Goal: Obtain resource: Obtain resource

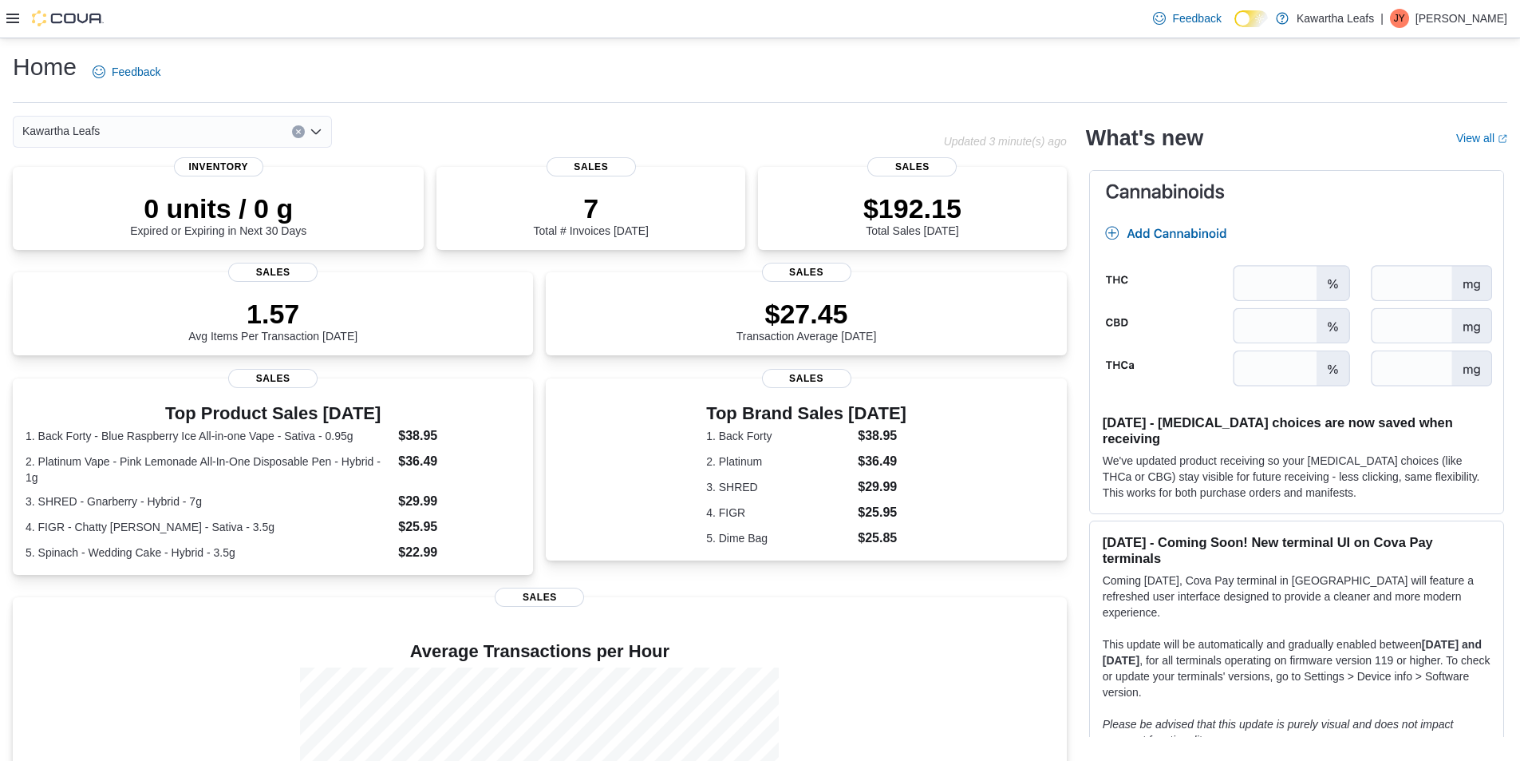
click at [18, 26] on div at bounding box center [54, 19] width 97 height 38
click at [14, 23] on icon at bounding box center [12, 19] width 13 height 10
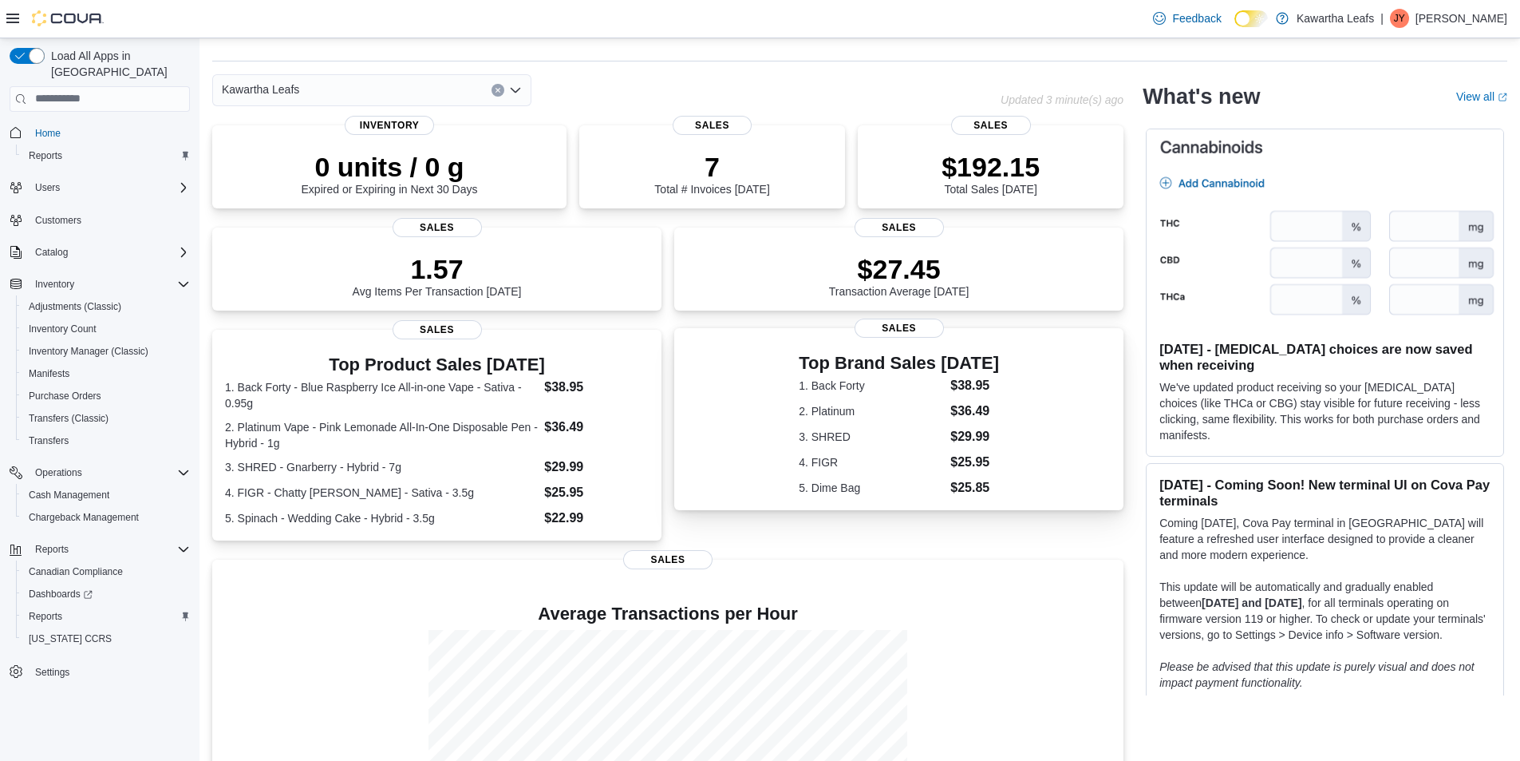
scroll to position [80, 0]
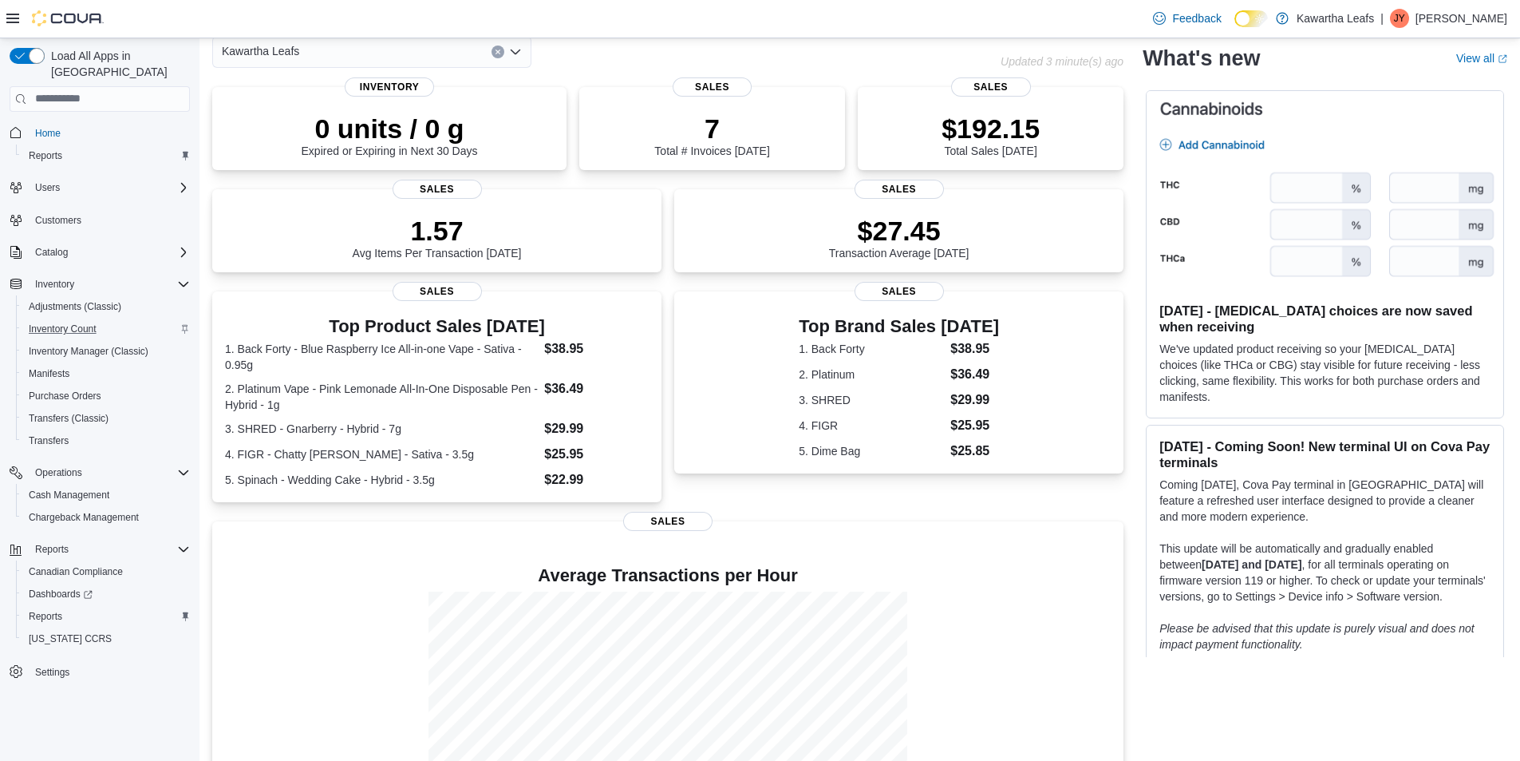
click at [106, 319] on div "Inventory Count" at bounding box center [106, 328] width 168 height 19
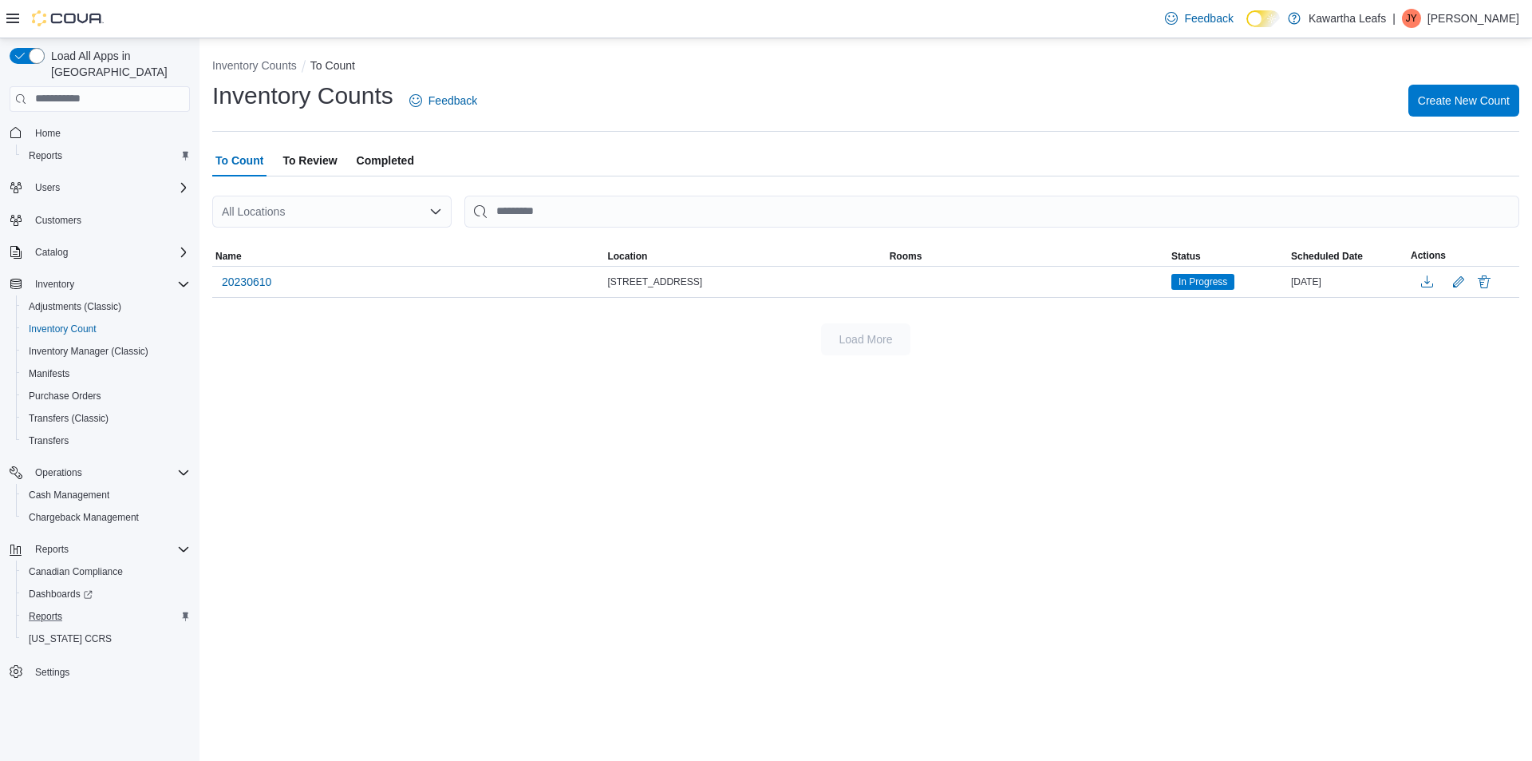
click at [88, 607] on div "Reports" at bounding box center [106, 616] width 168 height 19
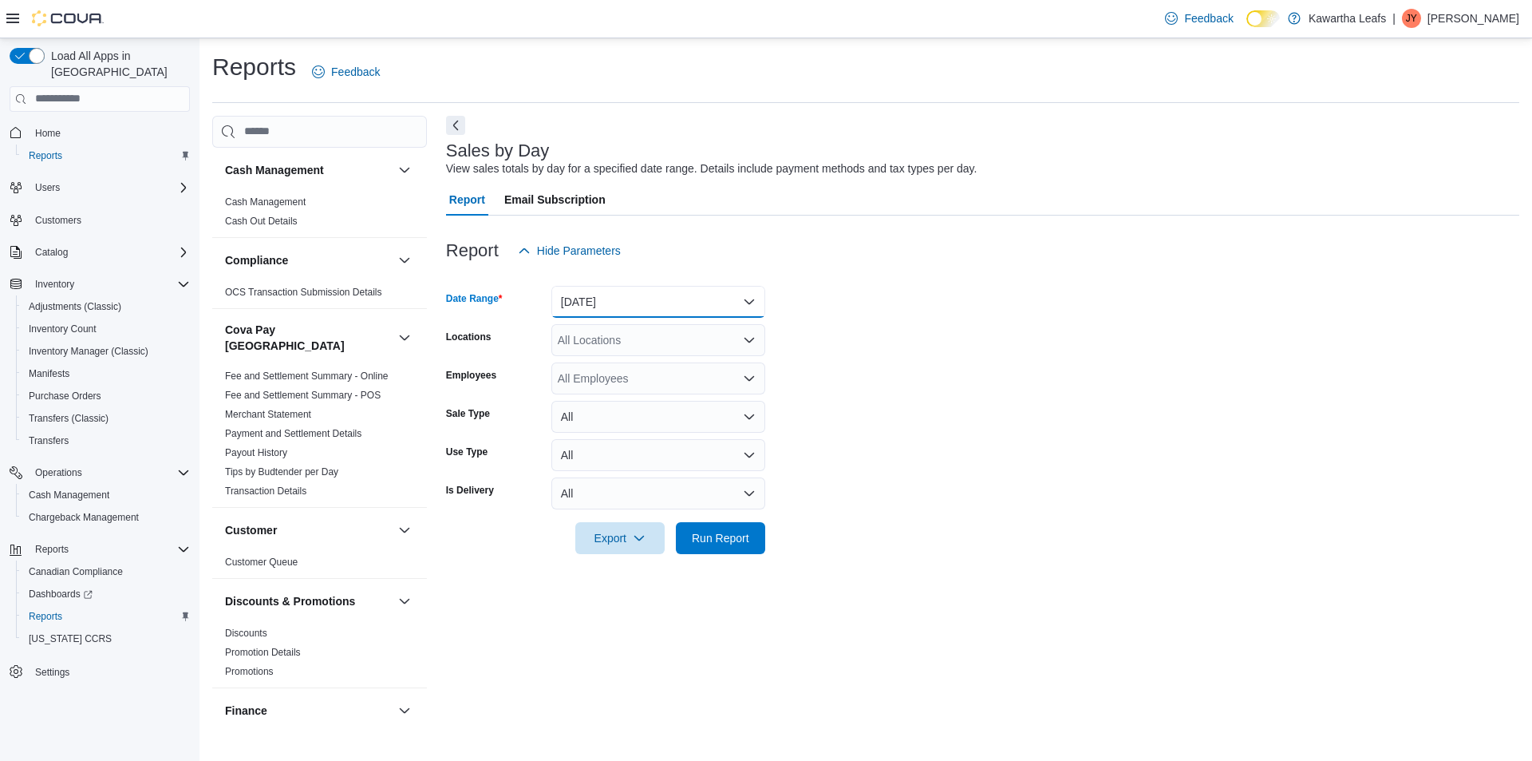
click at [663, 297] on button "[DATE]" at bounding box center [658, 302] width 214 height 32
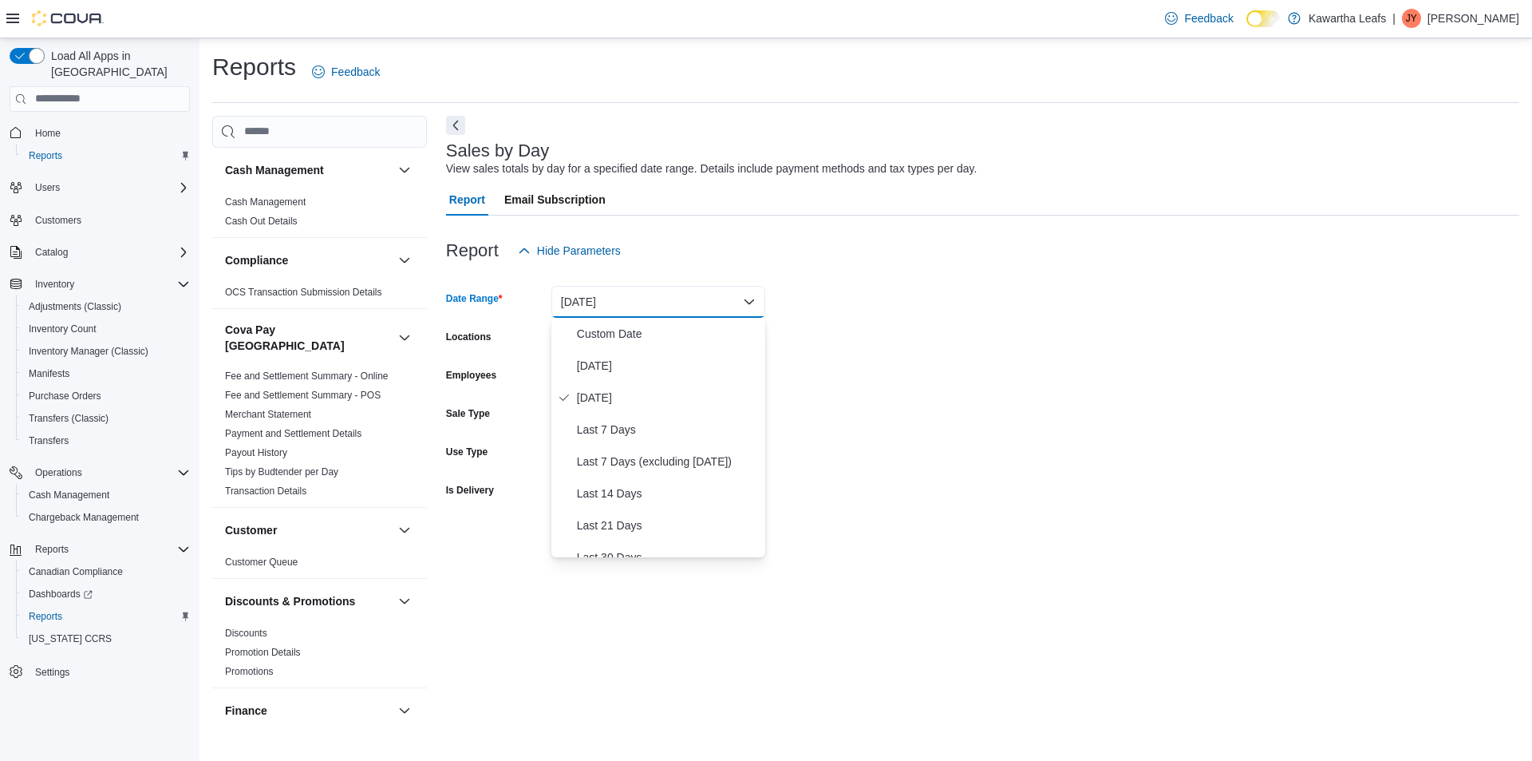
click at [663, 297] on button "[DATE]" at bounding box center [658, 302] width 214 height 32
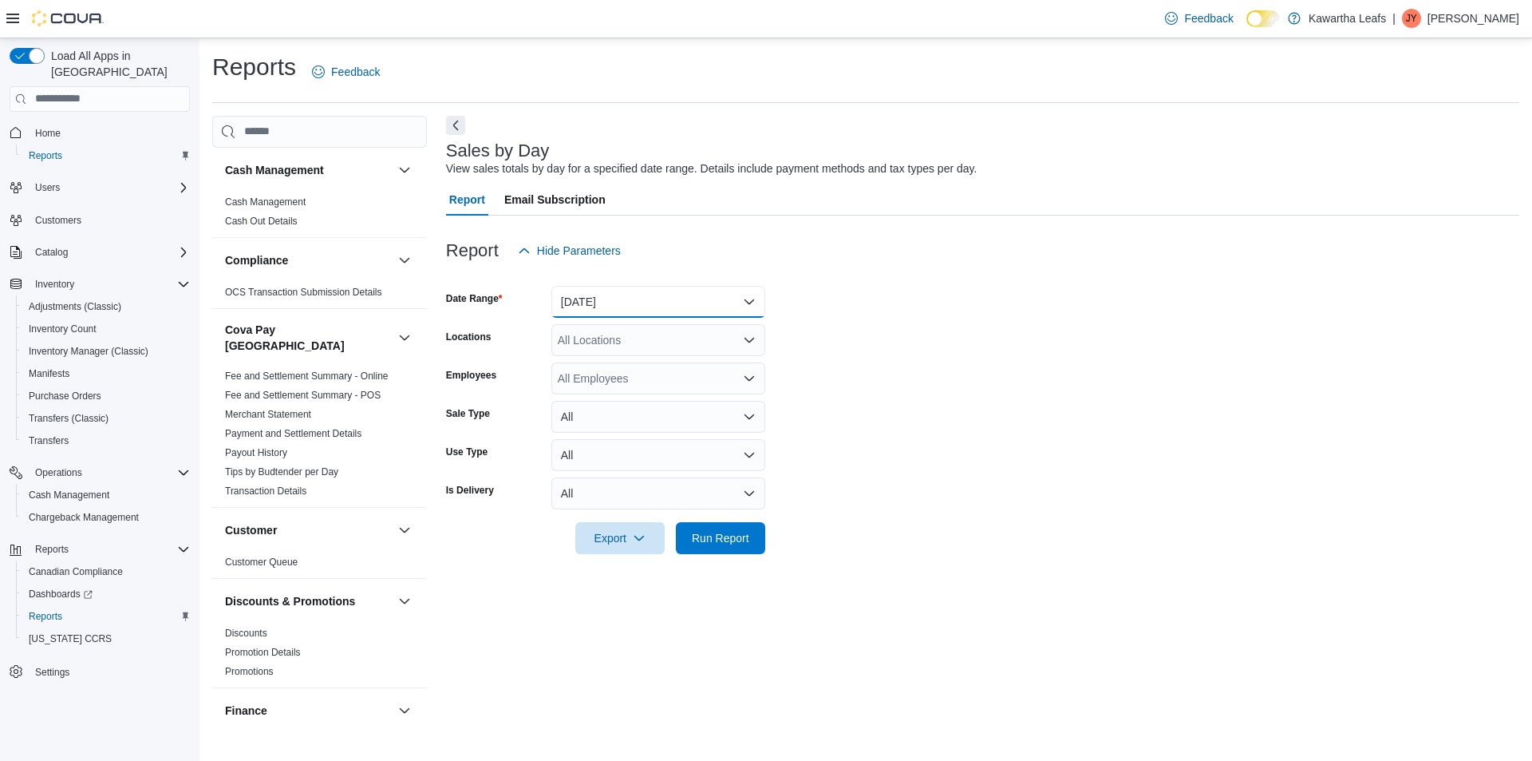
click at [659, 300] on button "[DATE]" at bounding box center [658, 302] width 214 height 32
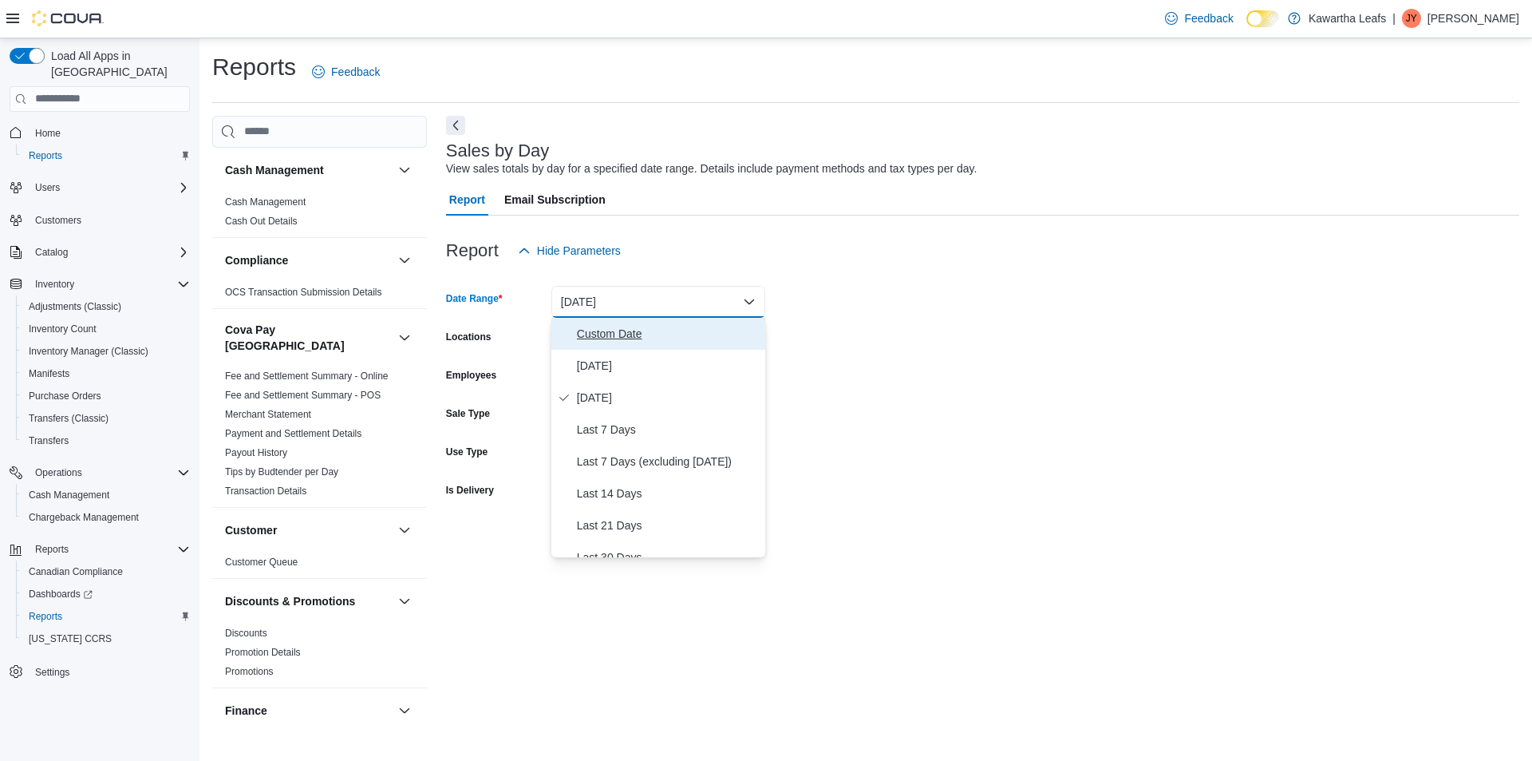
click at [677, 332] on span "Custom Date" at bounding box center [668, 333] width 182 height 19
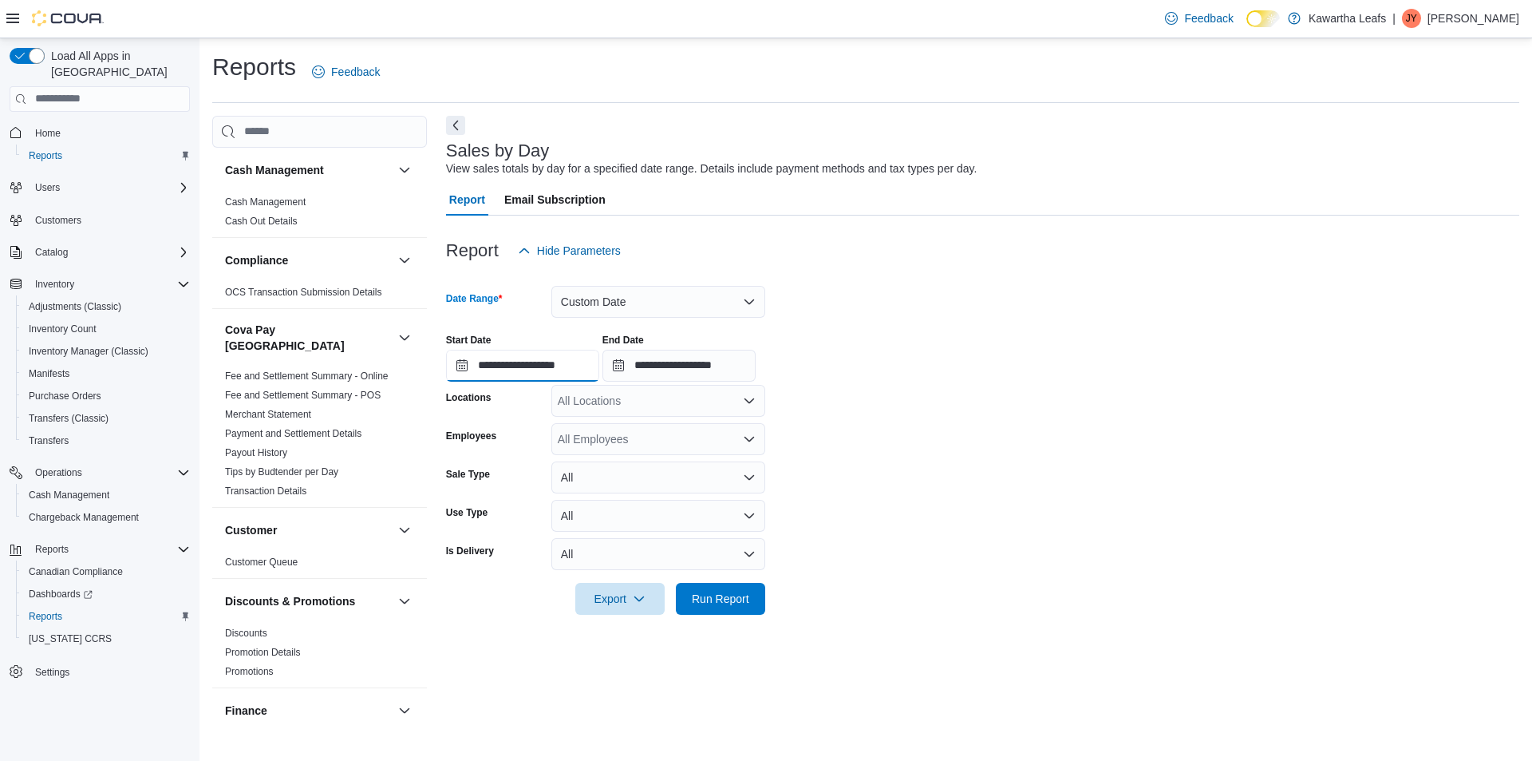
click at [571, 358] on input "**********" at bounding box center [522, 366] width 153 height 32
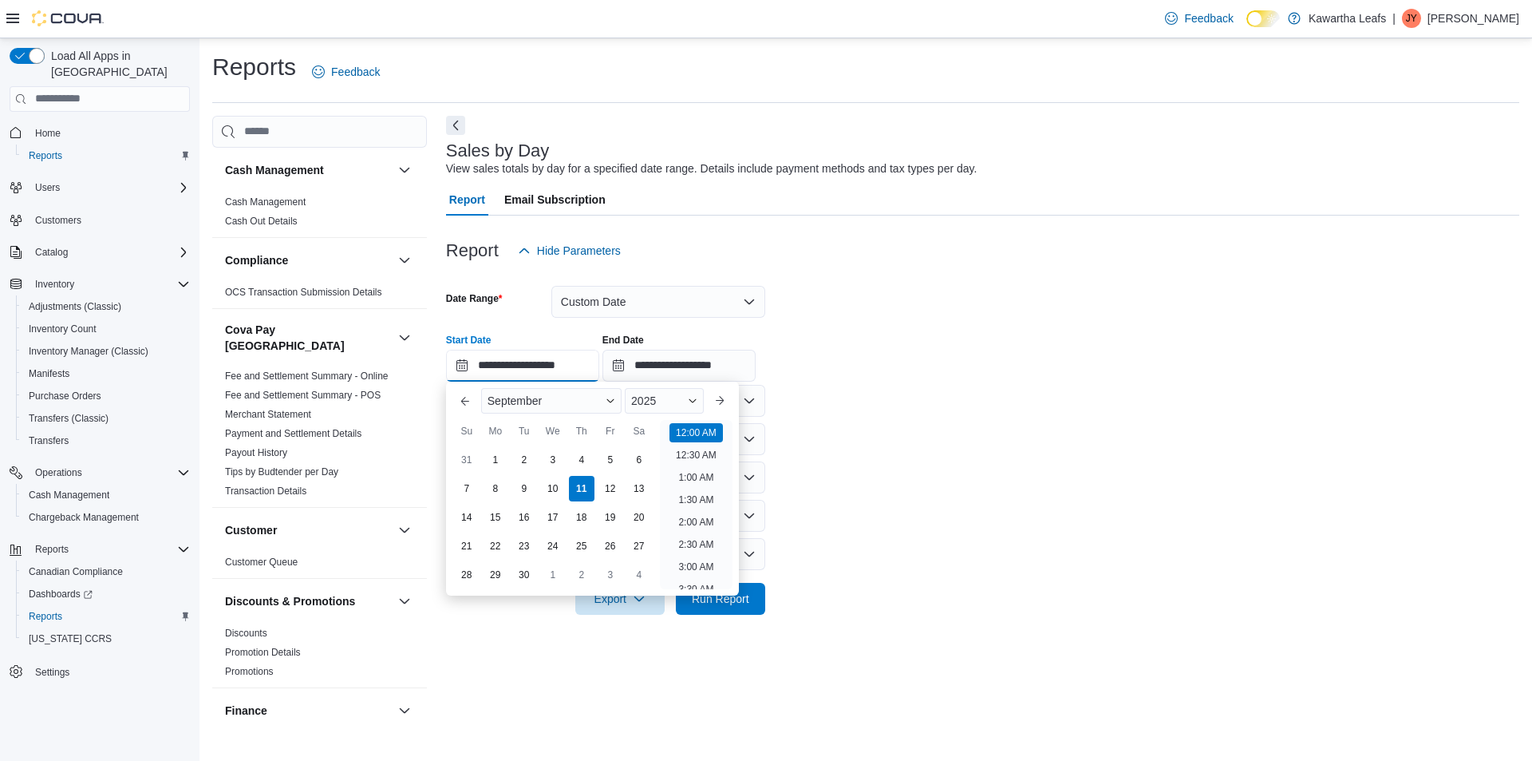
scroll to position [49, 0]
click at [555, 488] on div "10" at bounding box center [553, 488] width 28 height 28
click at [552, 464] on div "3" at bounding box center [553, 459] width 28 height 28
click at [911, 388] on form "**********" at bounding box center [982, 441] width 1073 height 348
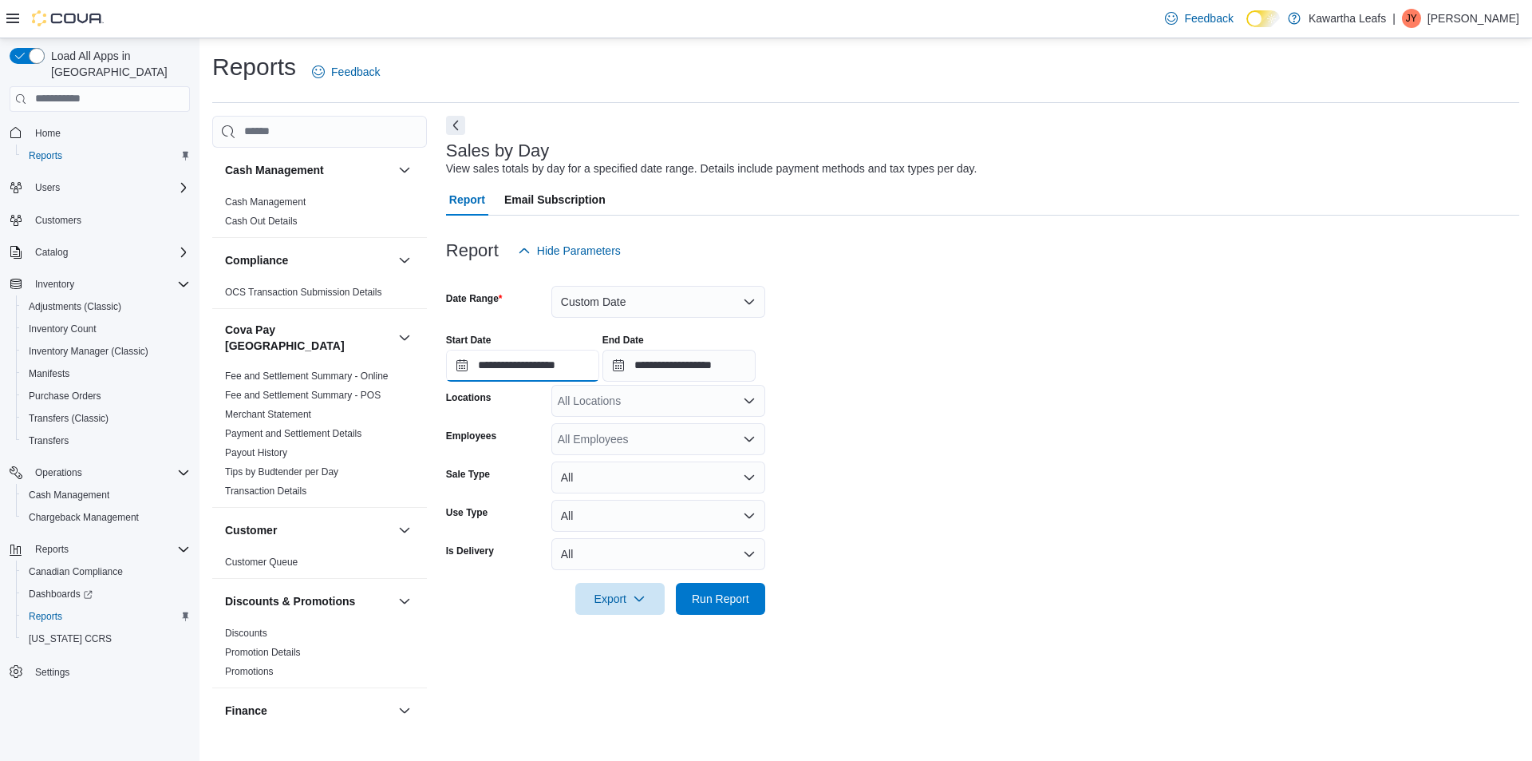
click at [515, 366] on input "**********" at bounding box center [522, 366] width 153 height 32
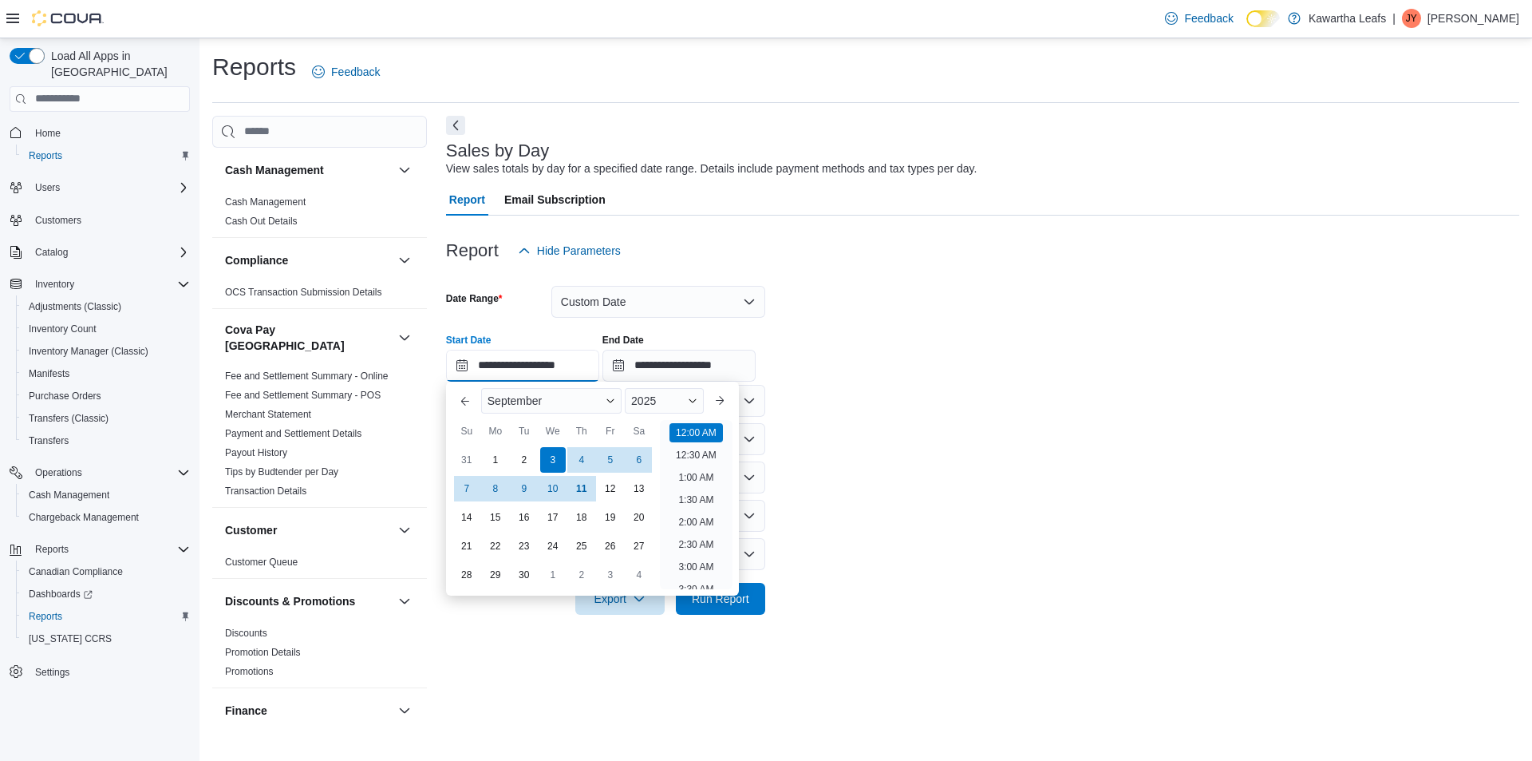
scroll to position [49, 0]
click at [1240, 426] on form "**********" at bounding box center [982, 441] width 1073 height 348
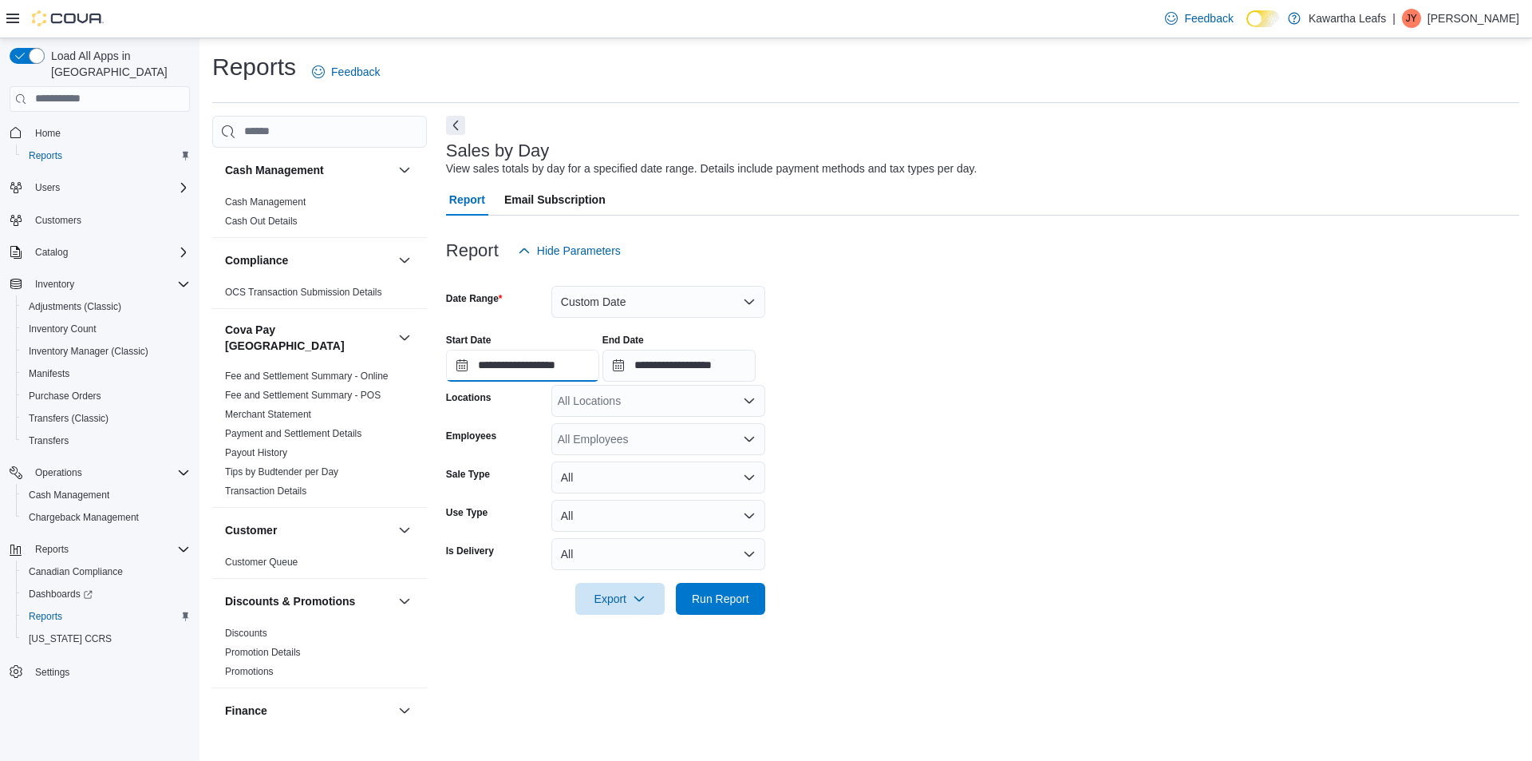
click at [599, 365] on input "**********" at bounding box center [522, 366] width 153 height 32
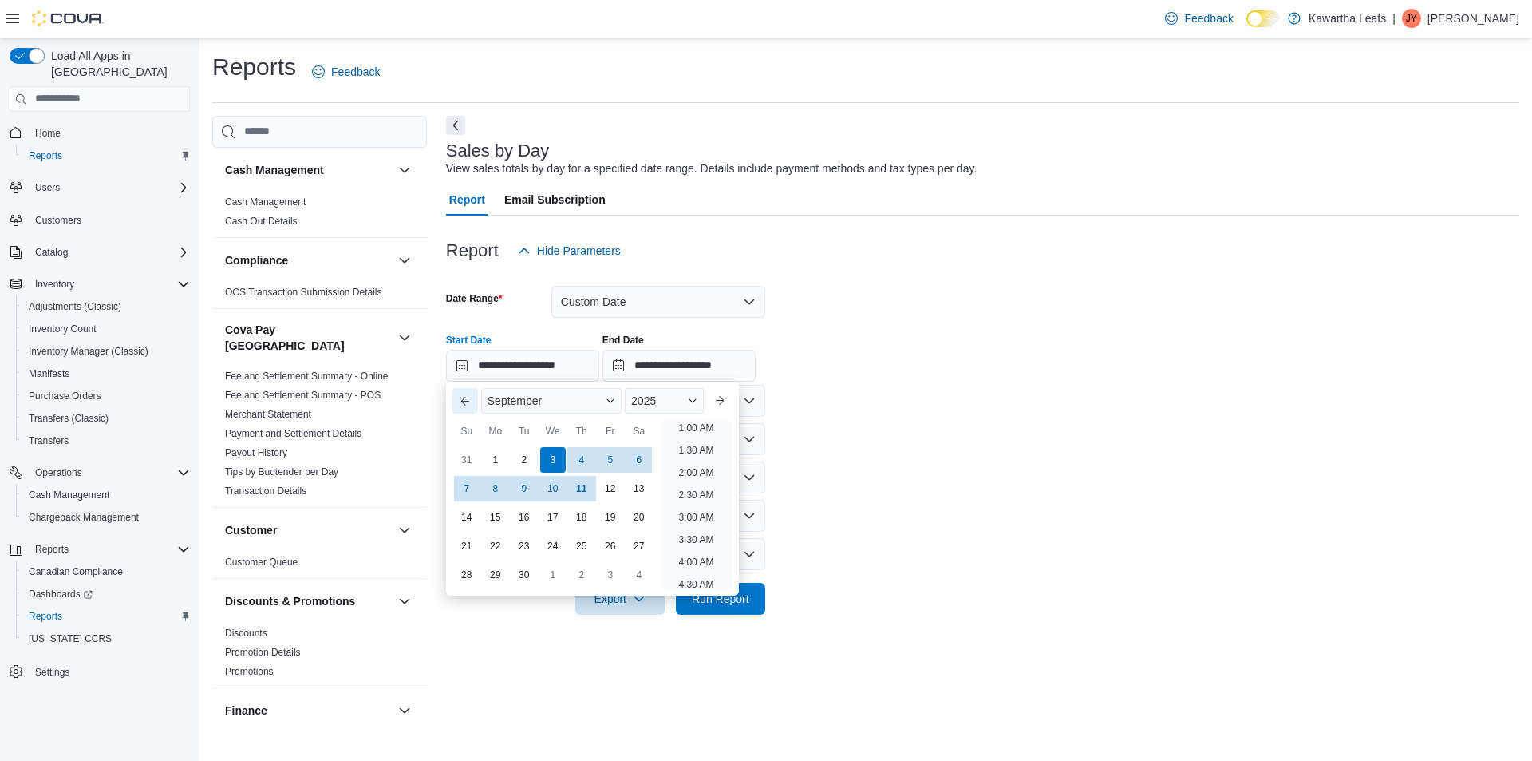
click at [464, 406] on button "Previous Month" at bounding box center [466, 401] width 26 height 26
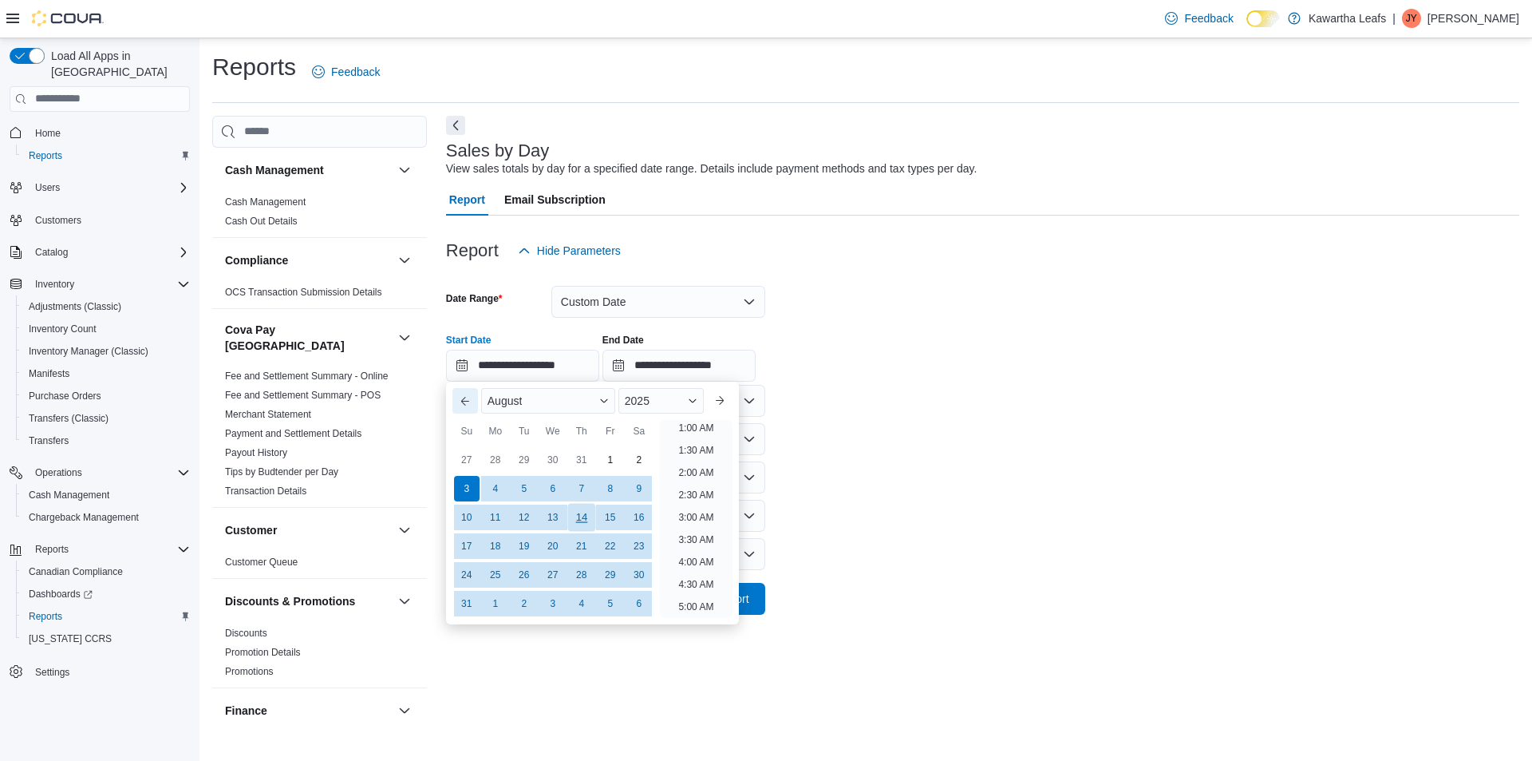
scroll to position [3, 0]
click at [460, 601] on div "31" at bounding box center [467, 603] width 28 height 28
type input "**********"
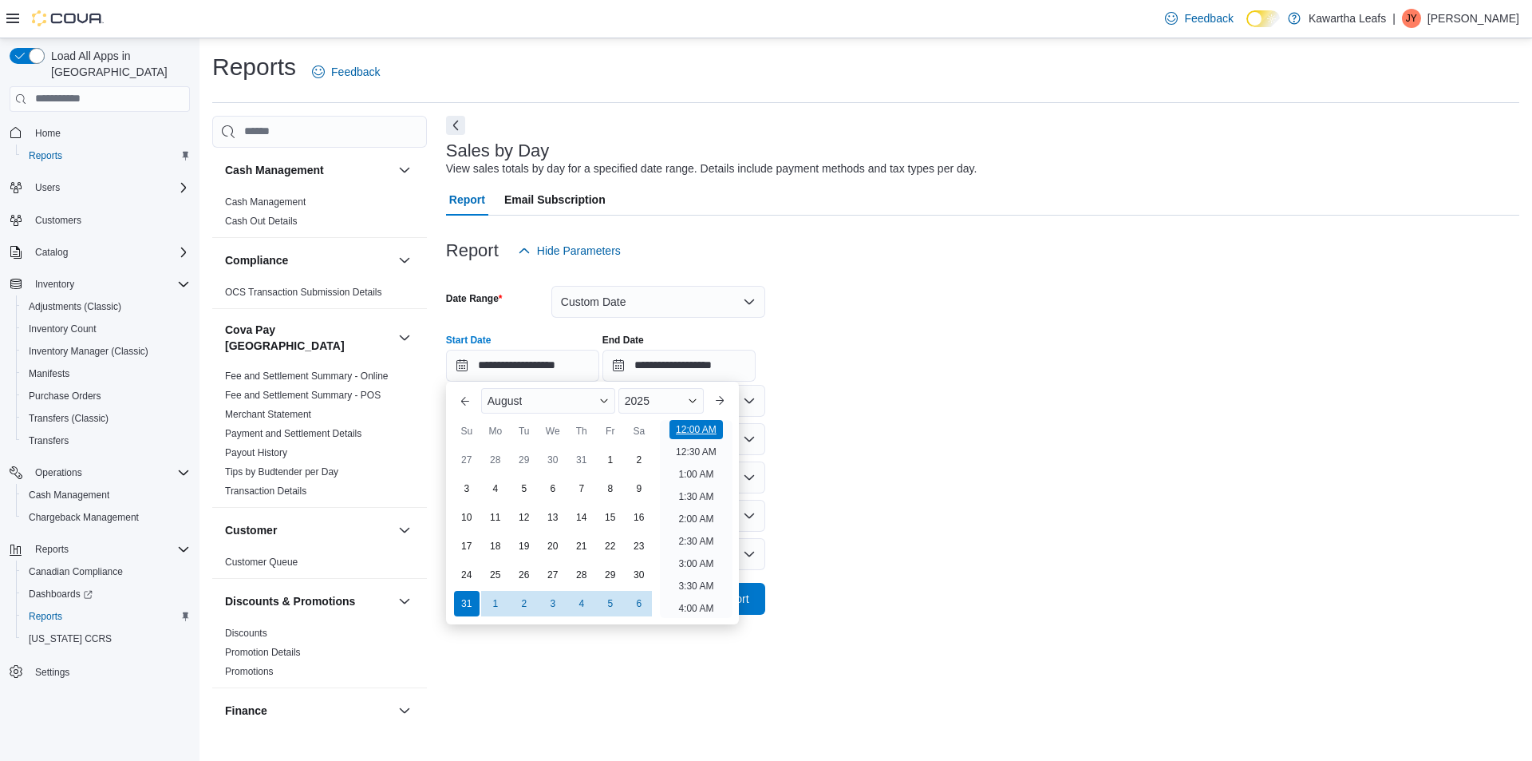
click at [695, 433] on li "12:00 AM" at bounding box center [696, 429] width 53 height 19
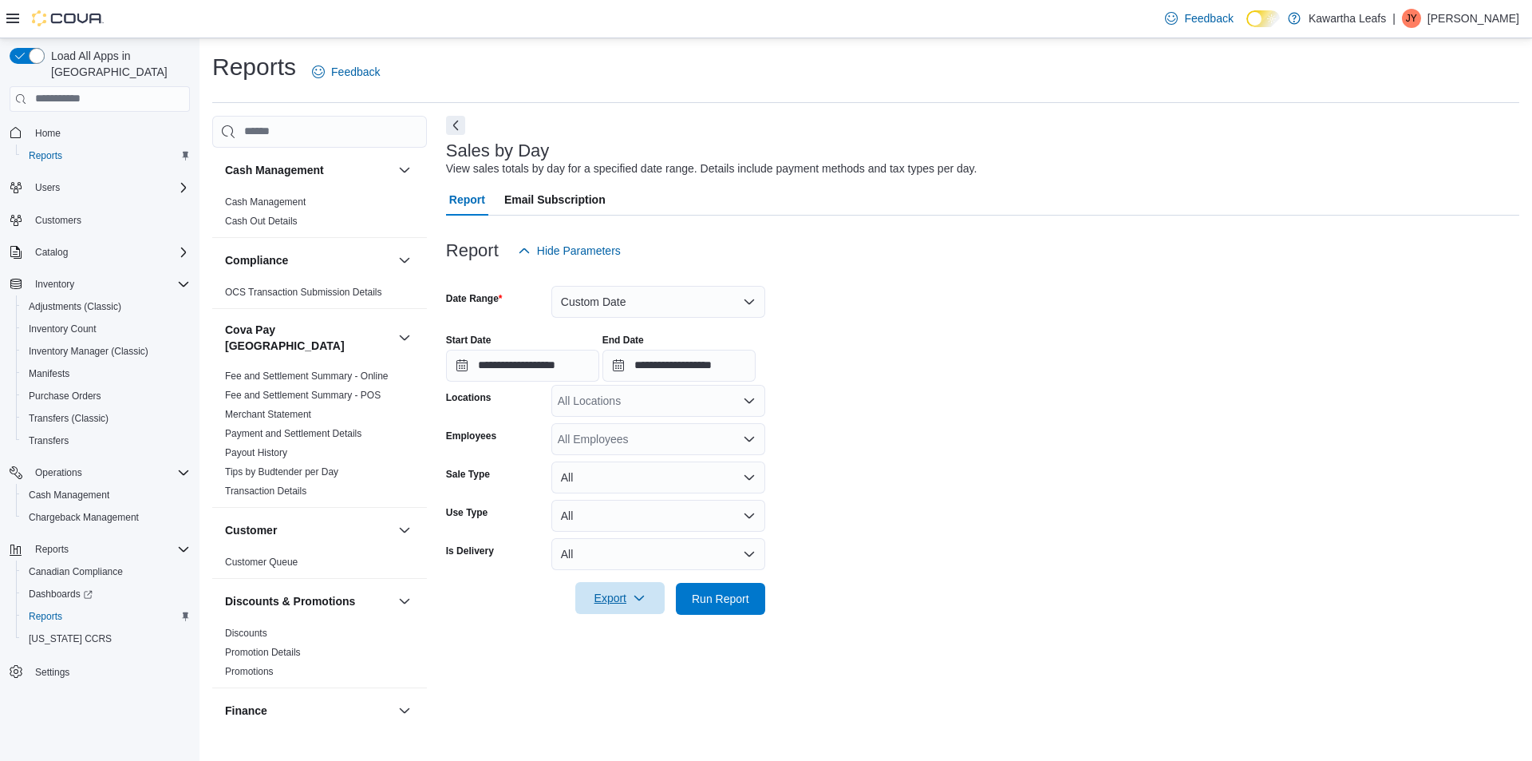
click at [646, 605] on span "Export" at bounding box center [620, 598] width 70 height 32
click at [629, 627] on span "Export to Excel" at bounding box center [623, 630] width 72 height 13
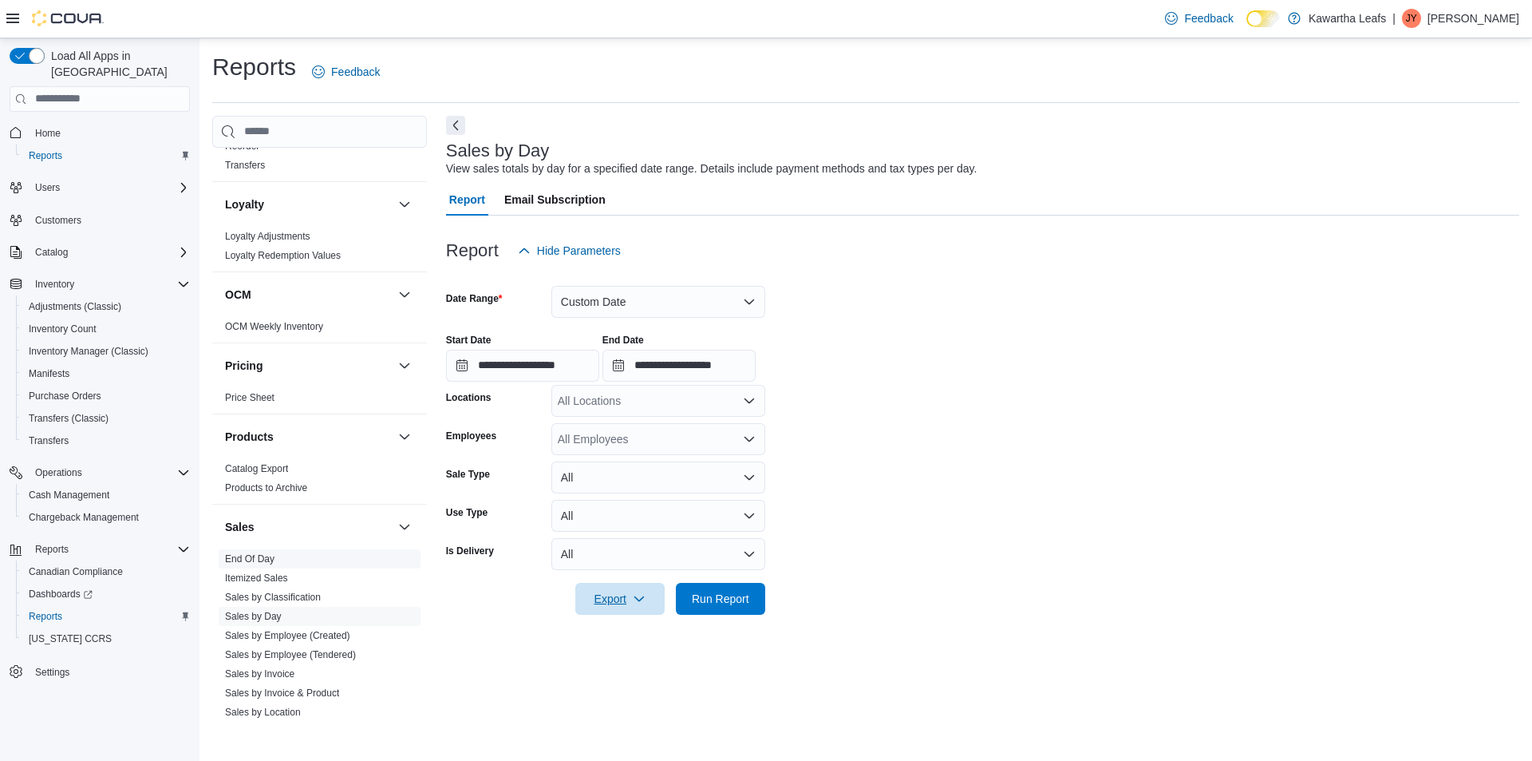
scroll to position [1077, 0]
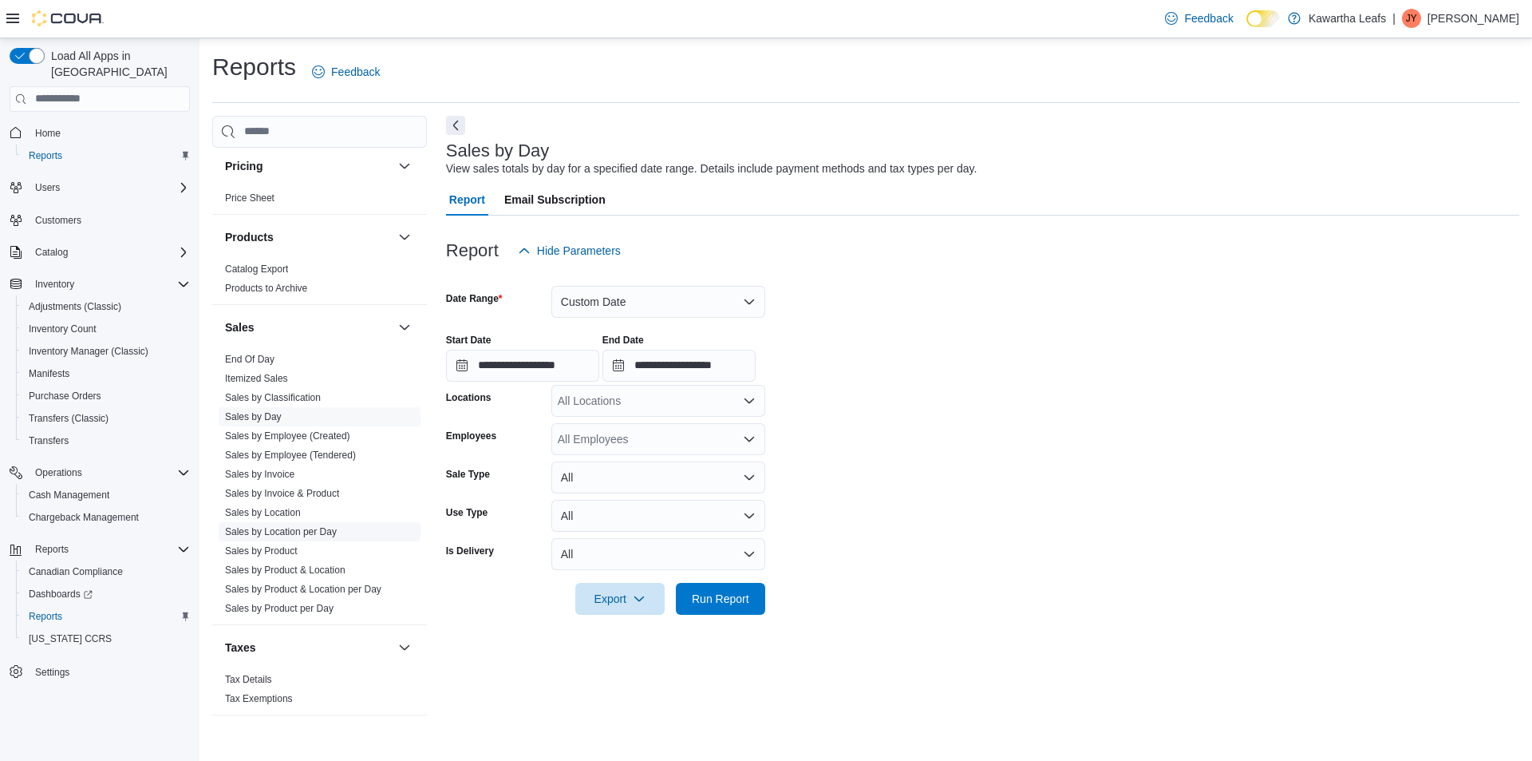
click at [279, 526] on link "Sales by Location per Day" at bounding box center [281, 531] width 112 height 11
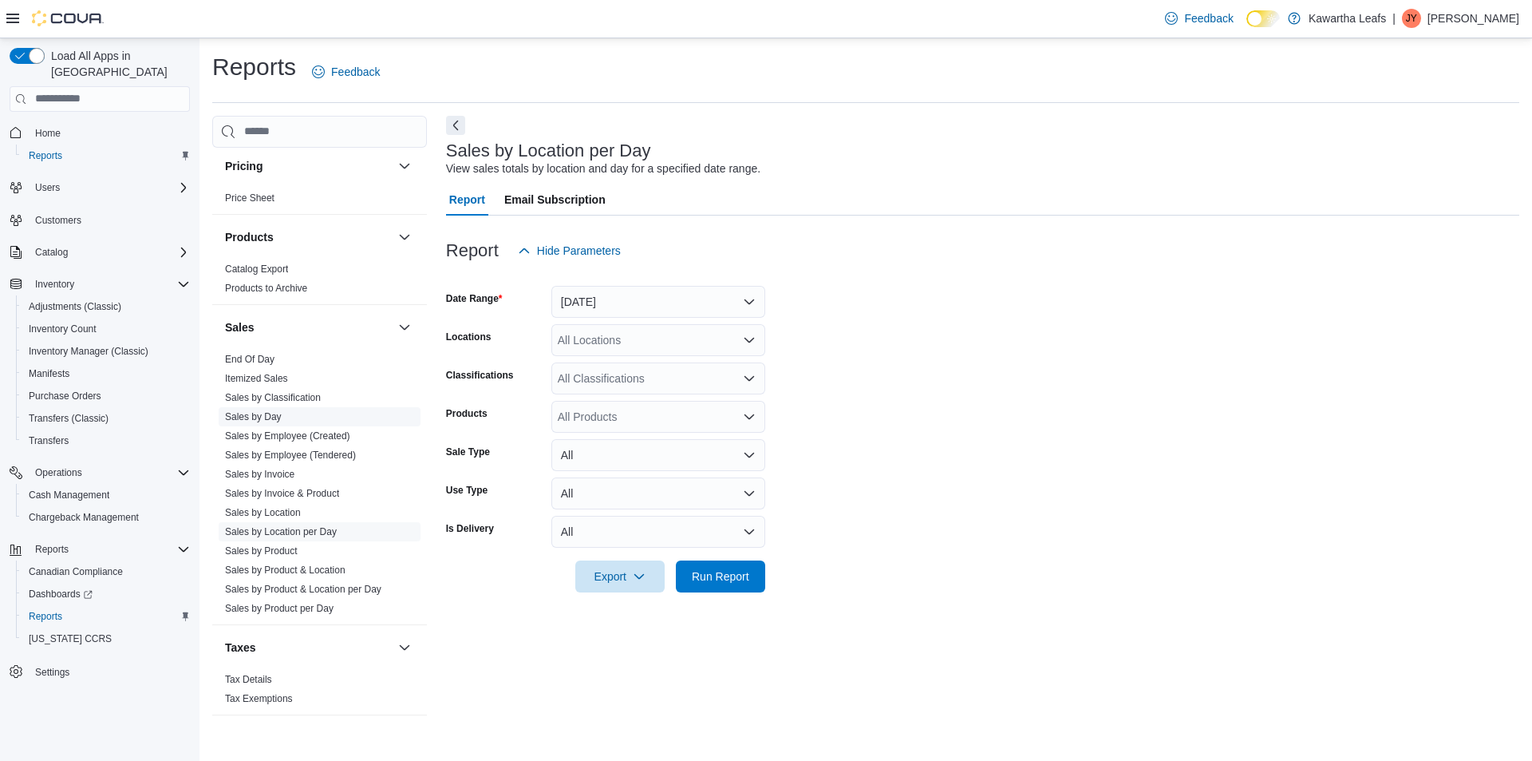
click at [243, 411] on link "Sales by Day" at bounding box center [253, 416] width 57 height 11
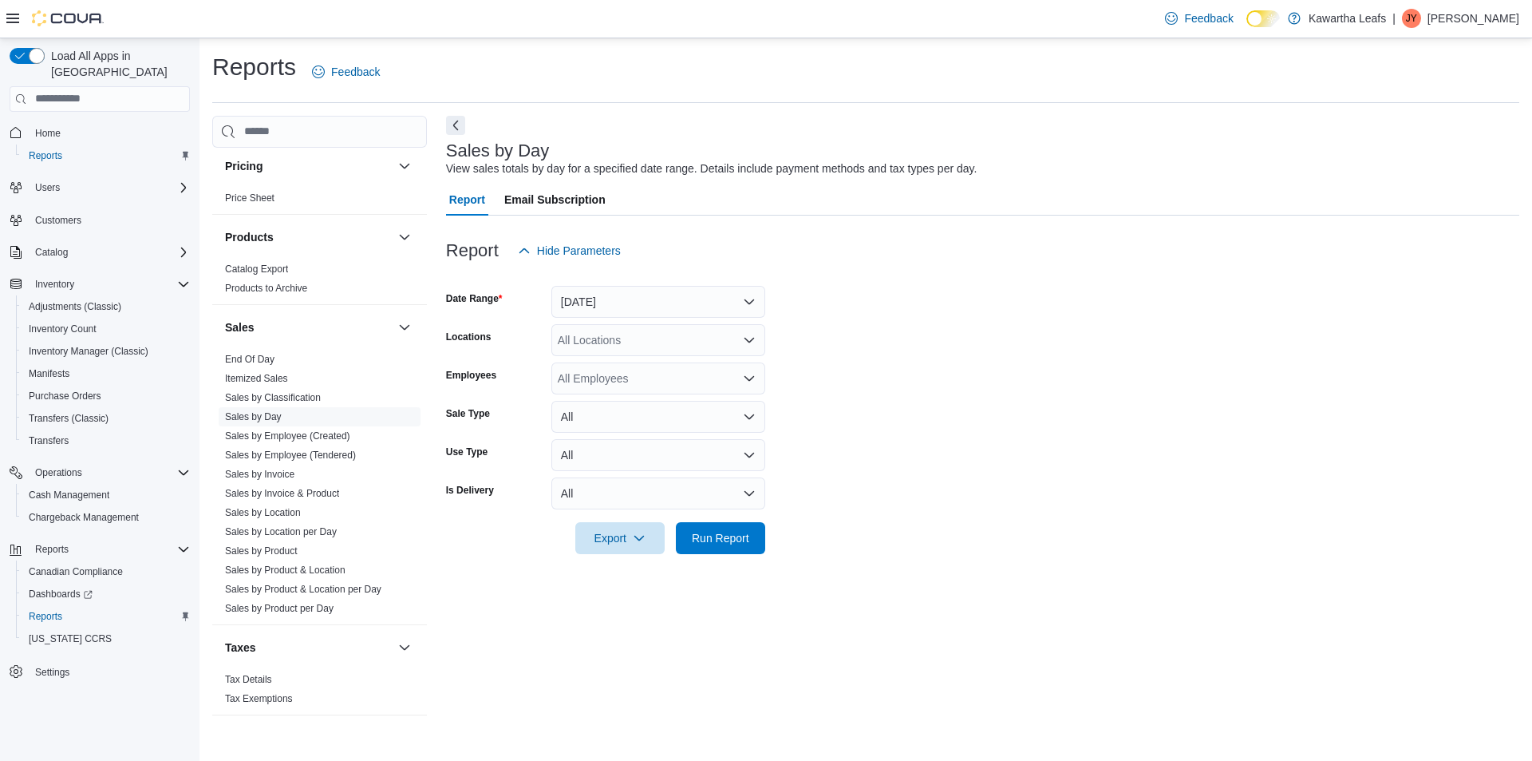
click at [670, 350] on div "All Locations" at bounding box center [658, 340] width 214 height 32
click at [986, 432] on form "Date Range [DATE] Locations All Locations Combo box. Selected. Combo box input.…" at bounding box center [982, 410] width 1073 height 287
click at [307, 526] on link "Sales by Location per Day" at bounding box center [281, 531] width 112 height 11
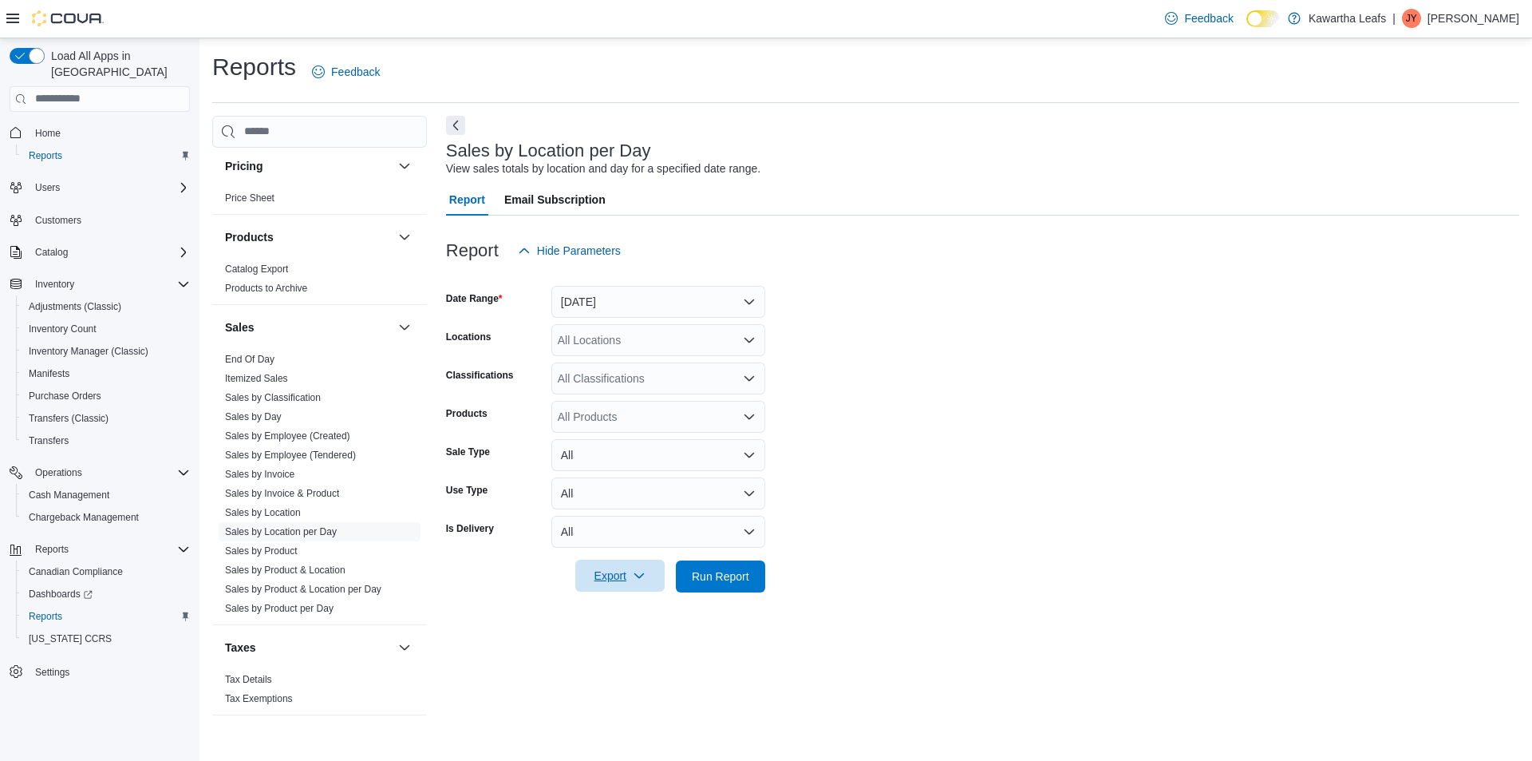
click at [640, 573] on icon "button" at bounding box center [639, 575] width 13 height 13
click at [629, 611] on span "Export to Excel" at bounding box center [623, 608] width 72 height 13
click at [725, 297] on button "[DATE]" at bounding box center [658, 302] width 214 height 32
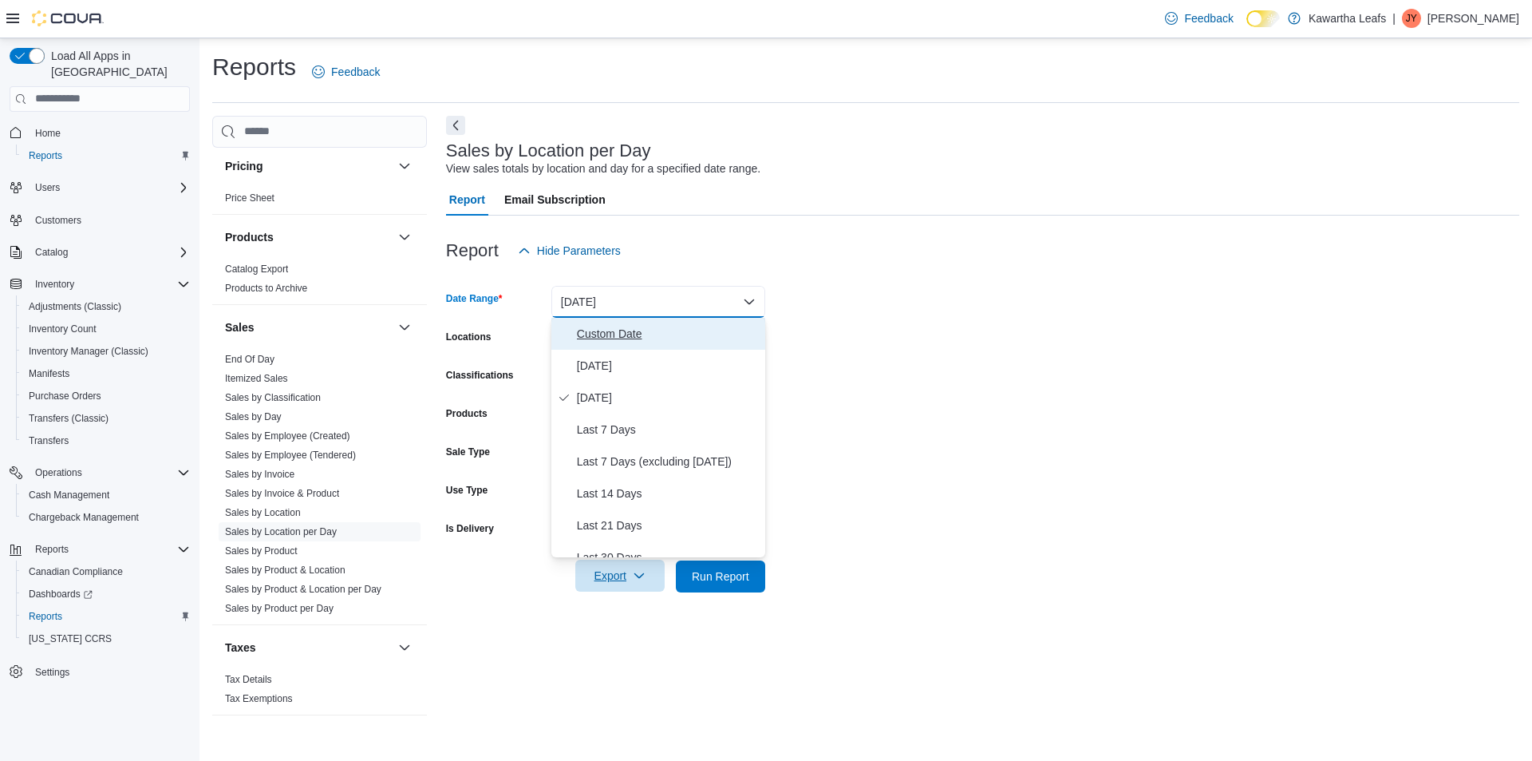
click at [674, 330] on span "Custom Date" at bounding box center [668, 333] width 182 height 19
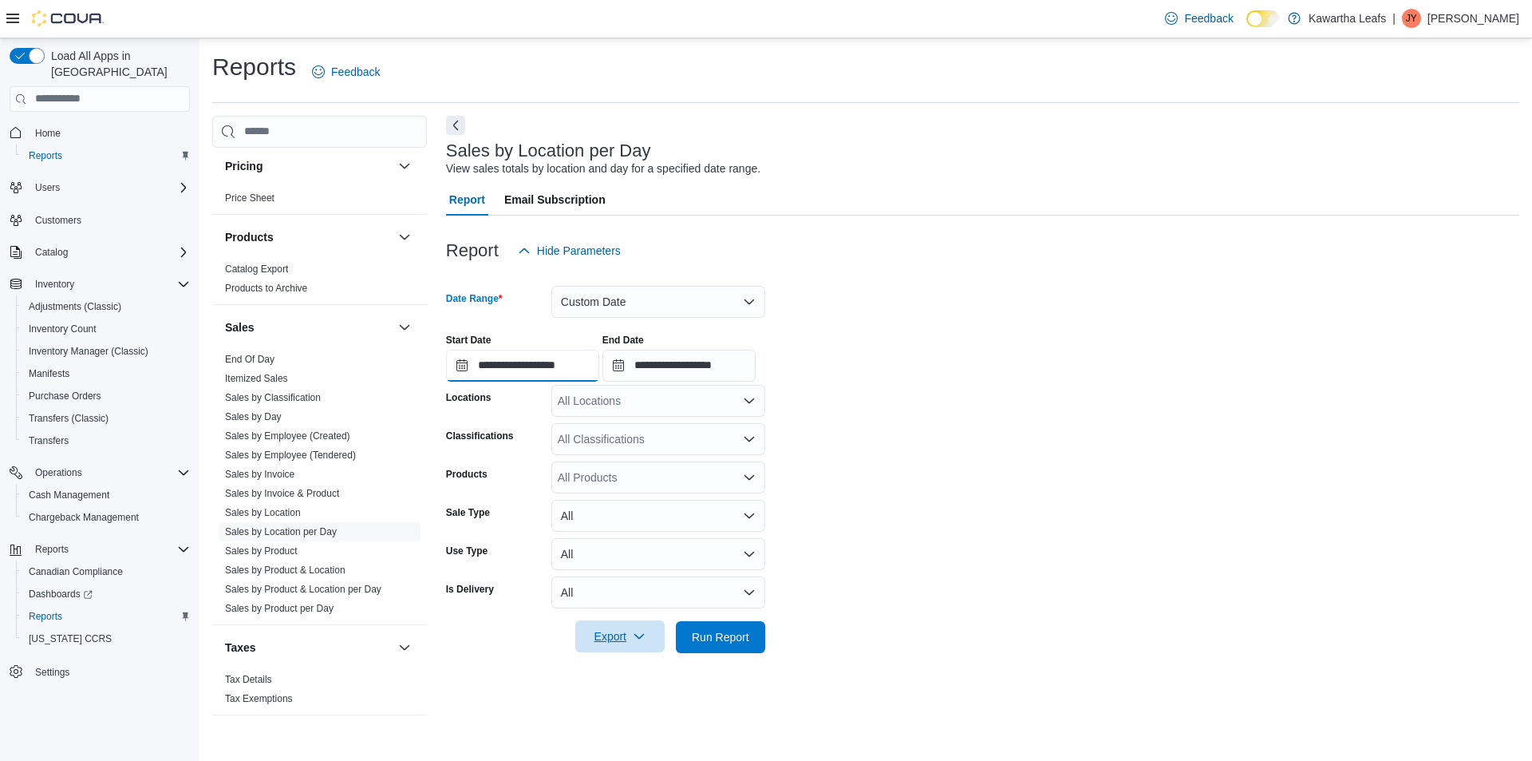
click at [571, 377] on input "**********" at bounding box center [522, 366] width 153 height 32
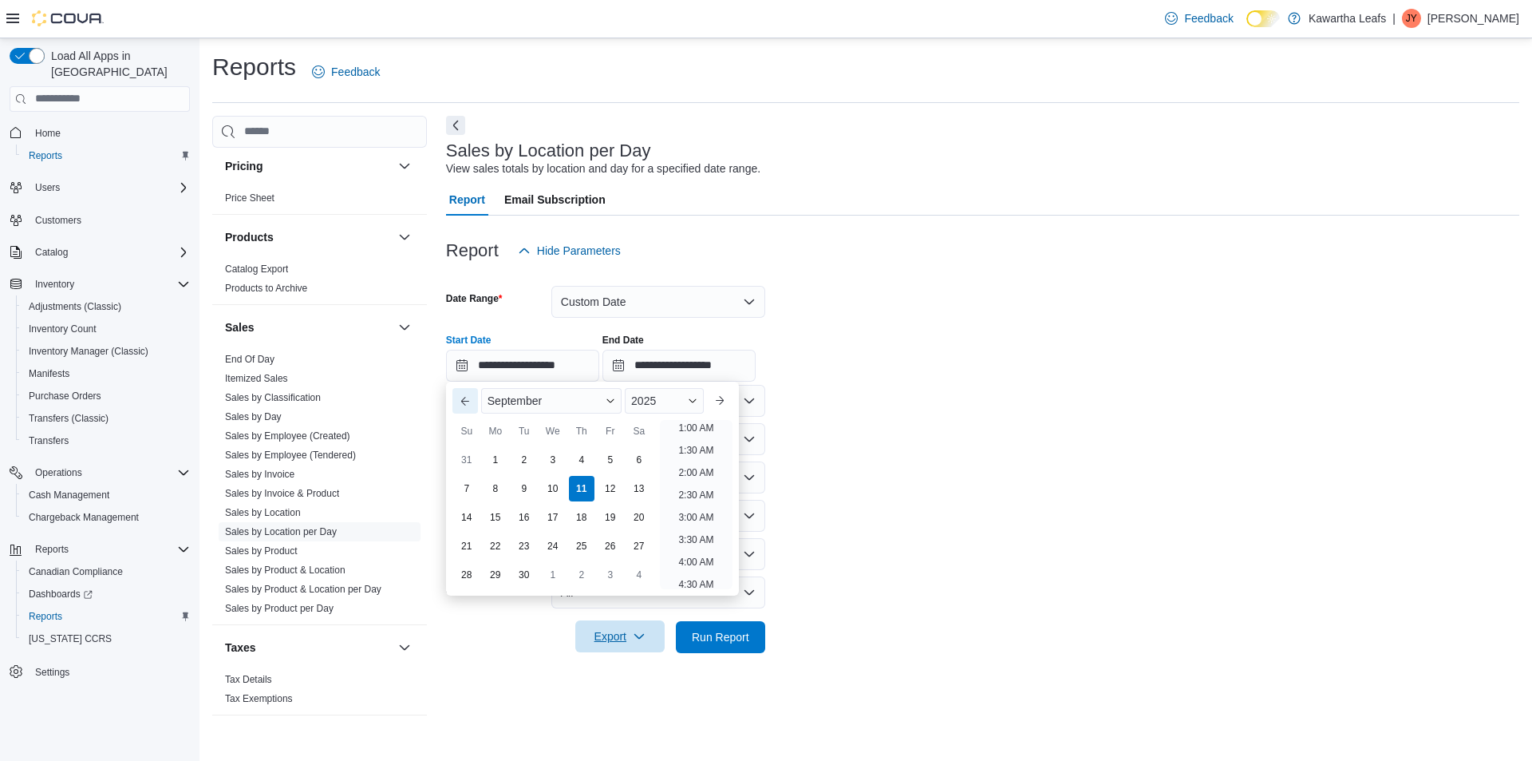
click at [462, 407] on button "Previous Month" at bounding box center [466, 401] width 26 height 26
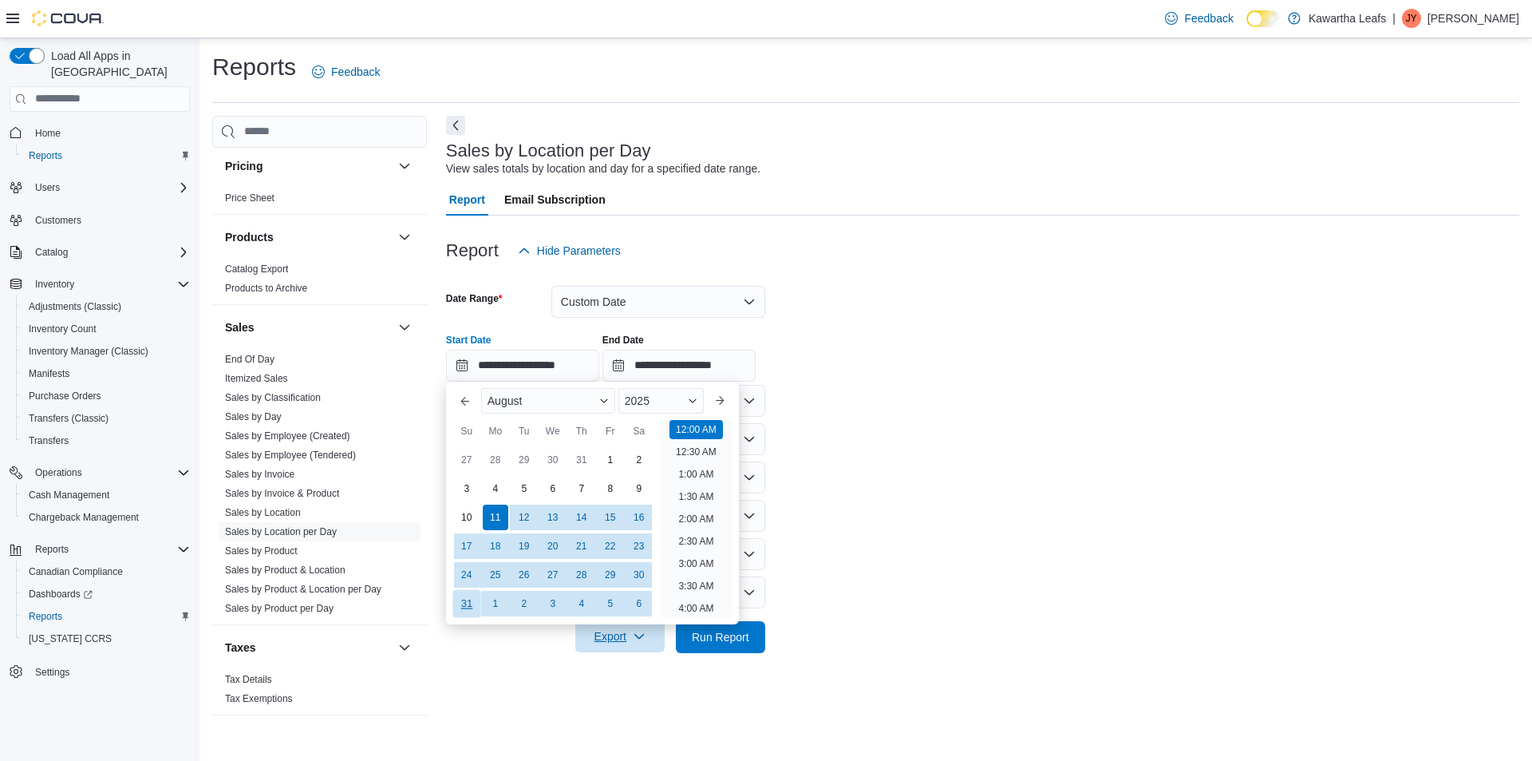
click at [461, 599] on div "31" at bounding box center [467, 603] width 28 height 28
type input "**********"
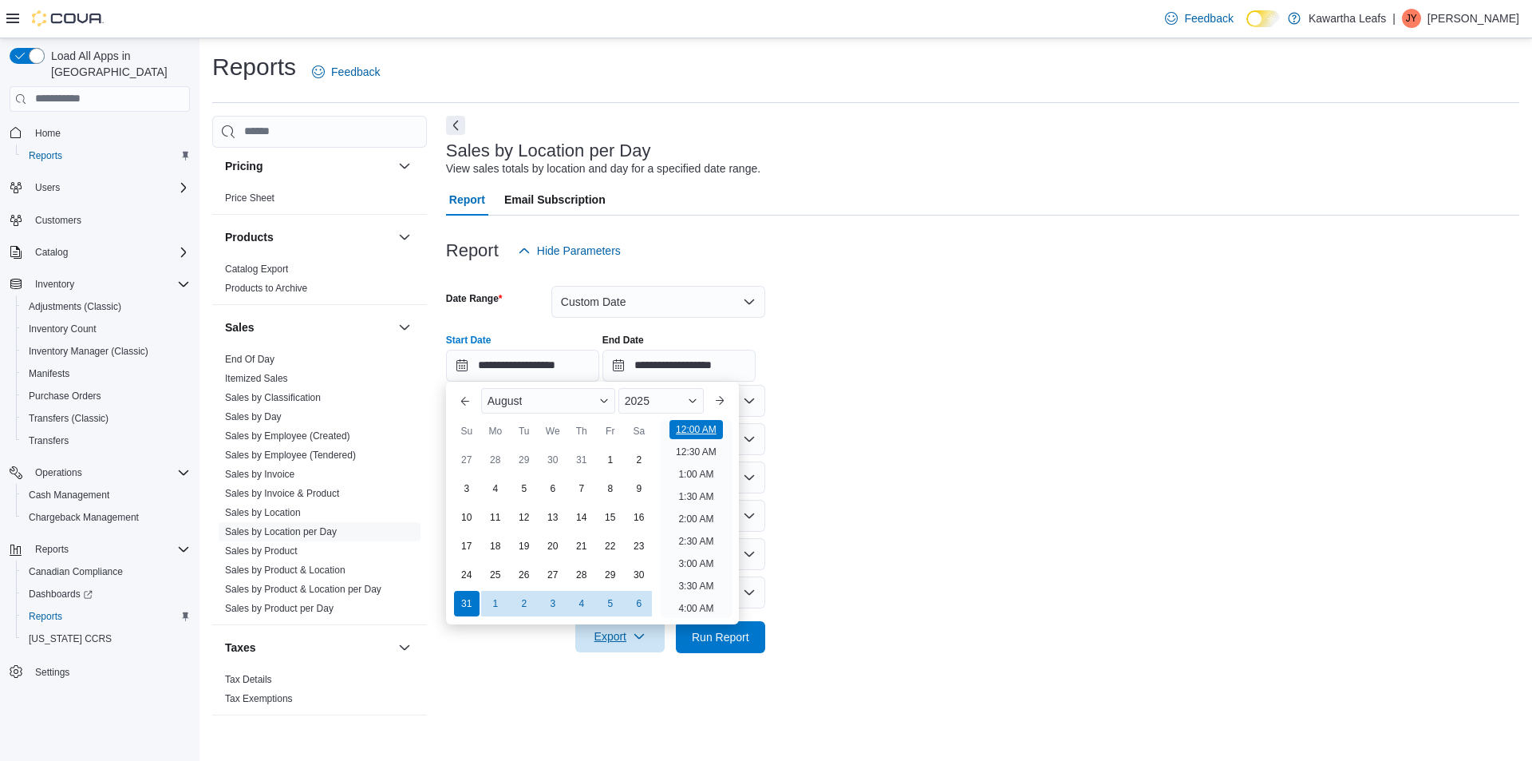
click at [707, 433] on li "12:00 AM" at bounding box center [696, 429] width 53 height 19
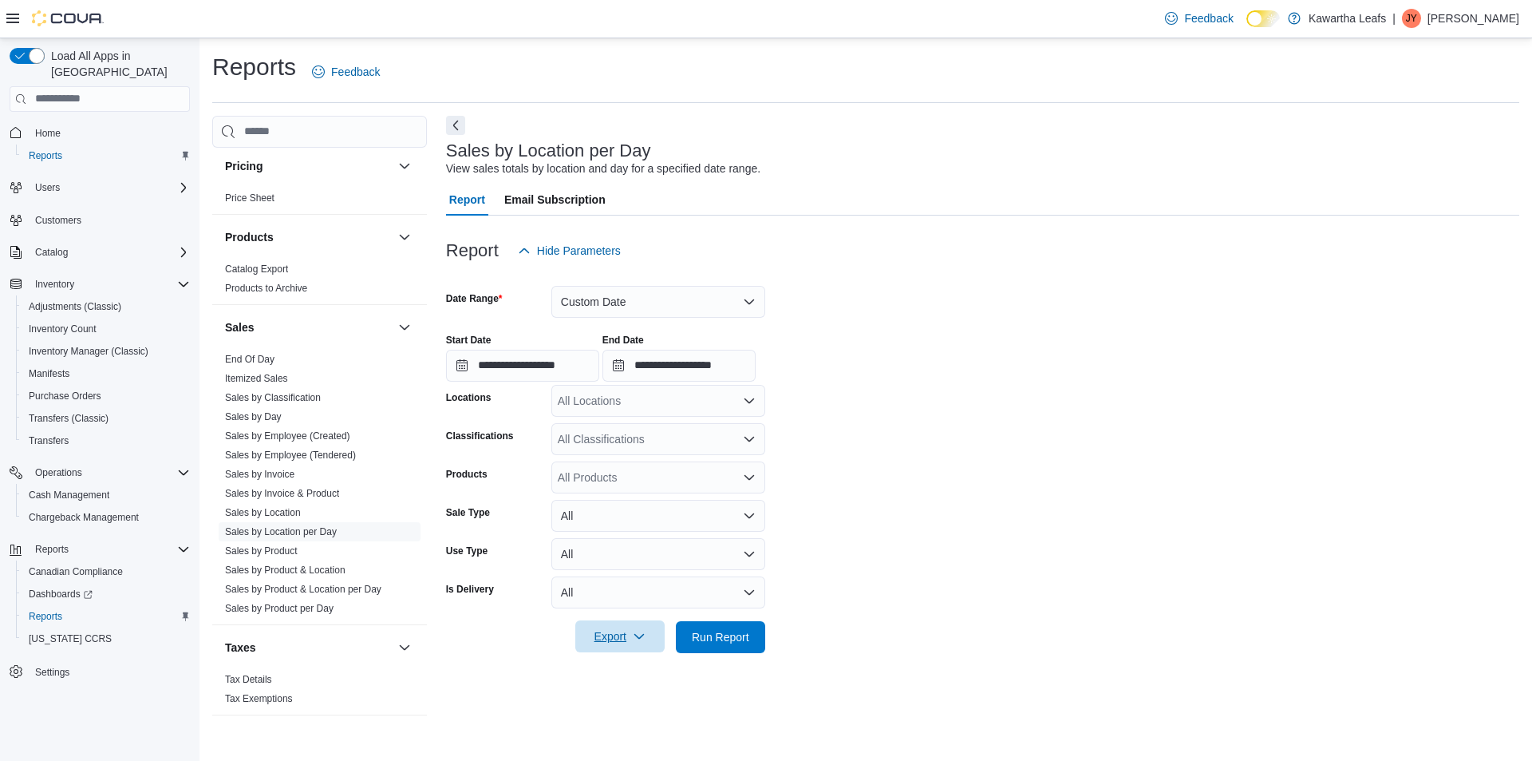
click at [637, 625] on span "Export" at bounding box center [620, 636] width 70 height 32
click at [627, 547] on button "Export to Excel" at bounding box center [622, 541] width 91 height 32
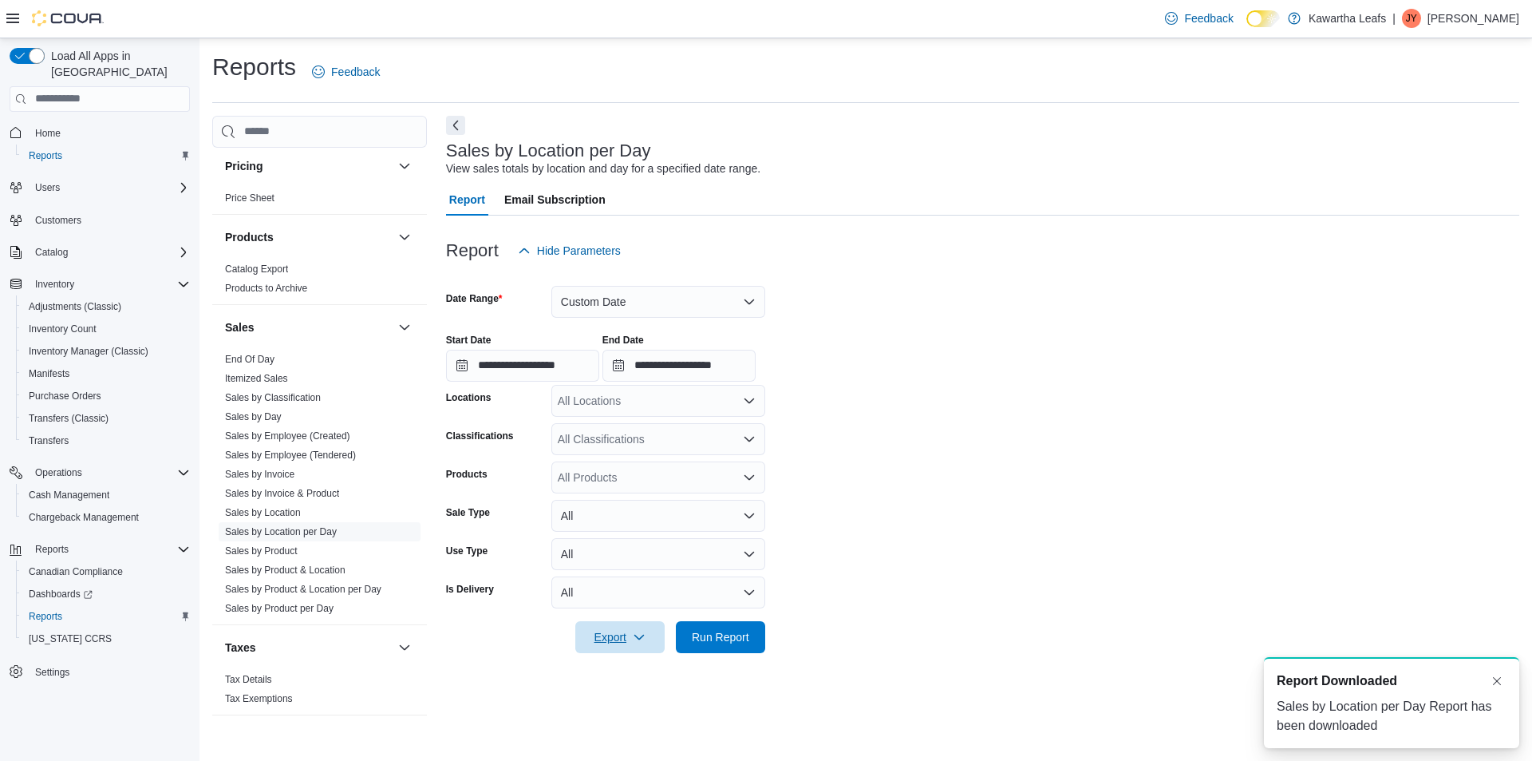
scroll to position [0, 0]
